Goal: Find specific page/section: Find specific page/section

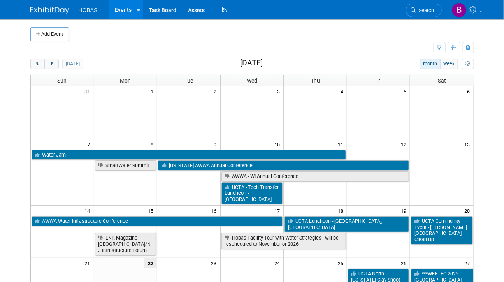
click at [53, 67] on button "next" at bounding box center [51, 64] width 14 height 10
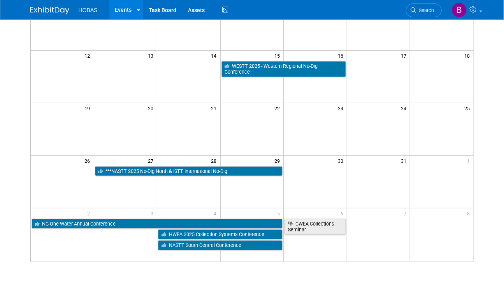
scroll to position [205, 0]
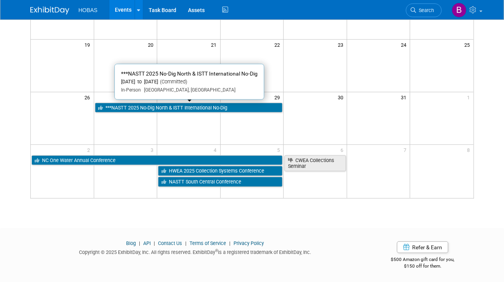
click at [176, 108] on link "***NASTT 2025 No-Dig North & ISTT International No-Dig" at bounding box center [189, 108] width 188 height 10
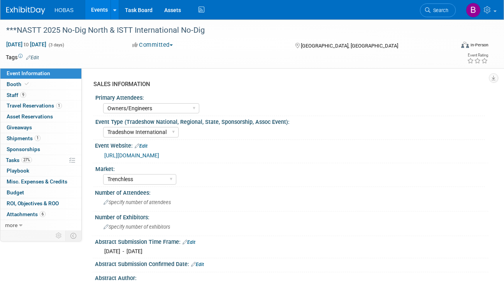
select select "Owners/Engineers"
select select "Tradeshow International"
select select "Trenchless"
select select "Exhibiting"
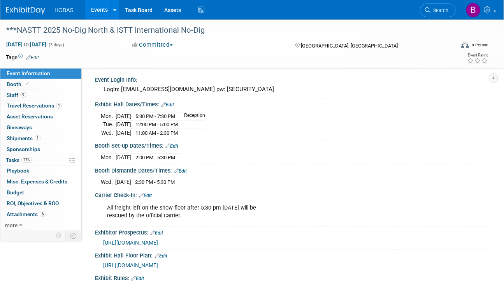
scroll to position [637, 0]
